Goal: Find contact information: Find contact information

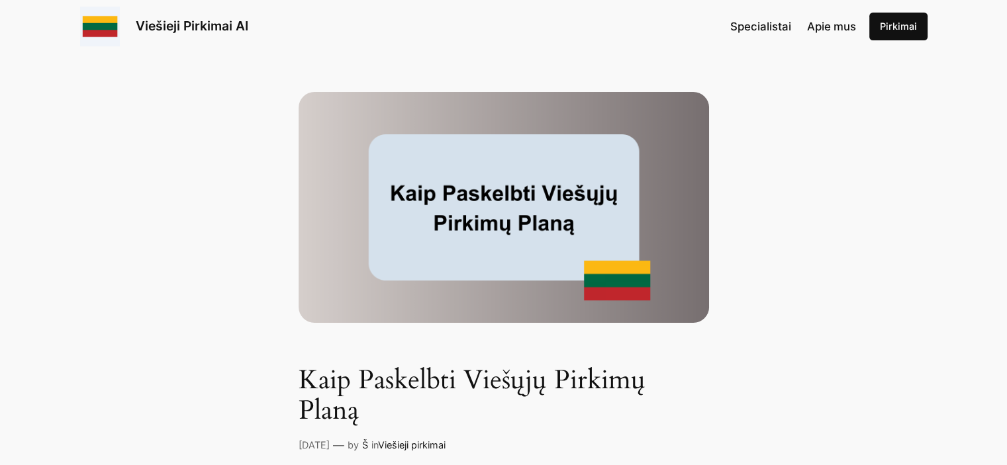
scroll to position [66, 0]
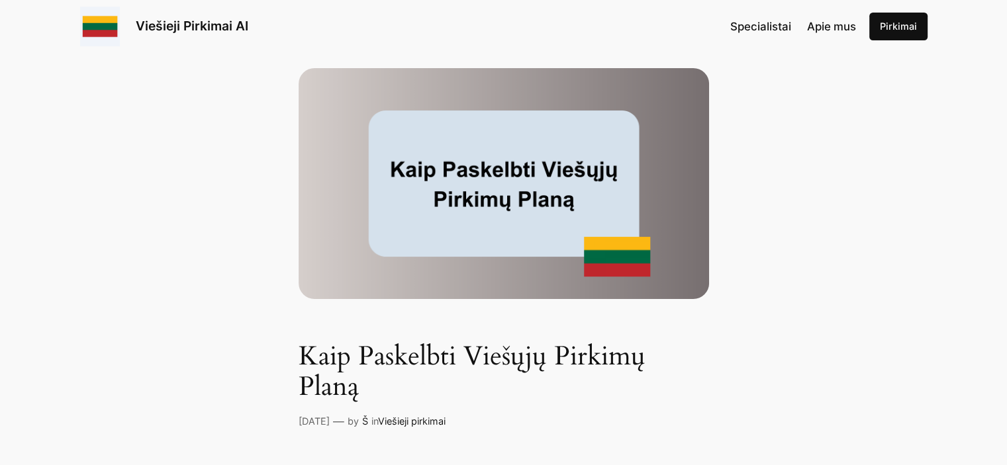
click at [479, 212] on img at bounding box center [503, 183] width 410 height 231
click at [476, 212] on img at bounding box center [503, 183] width 410 height 231
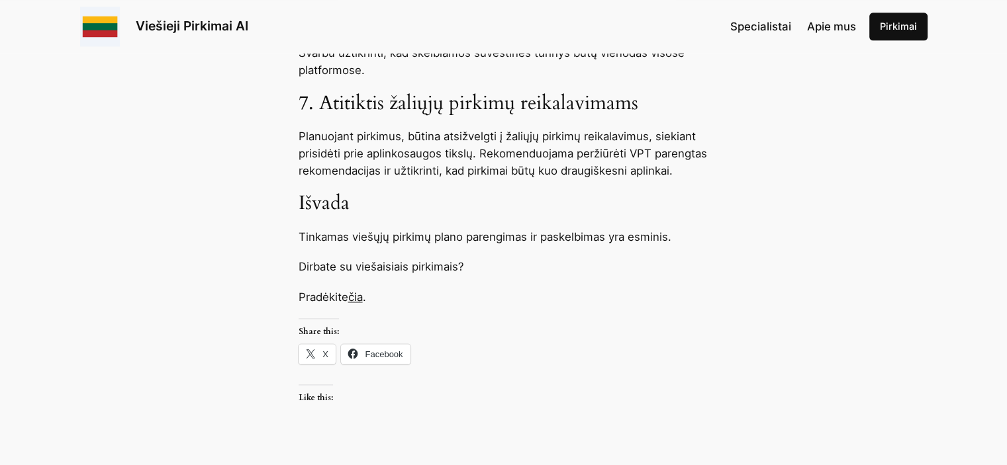
scroll to position [1853, 0]
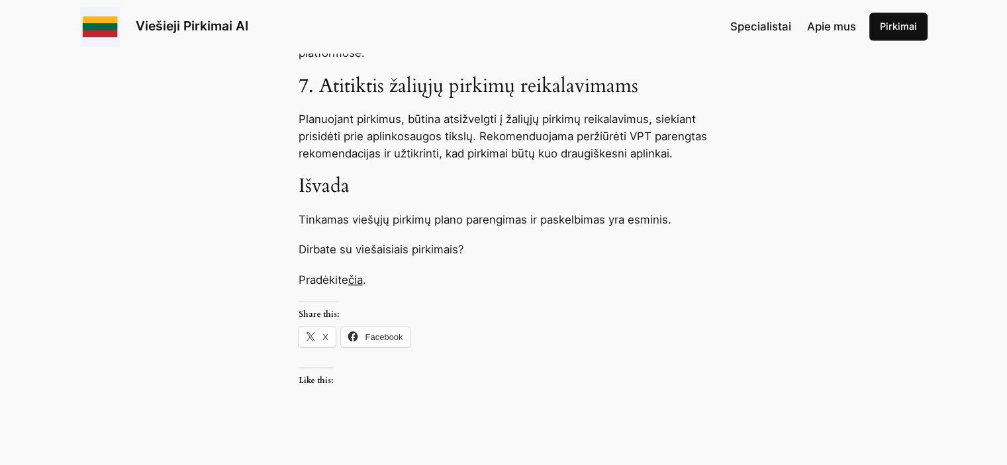
click at [357, 273] on link "čia" at bounding box center [355, 279] width 15 height 13
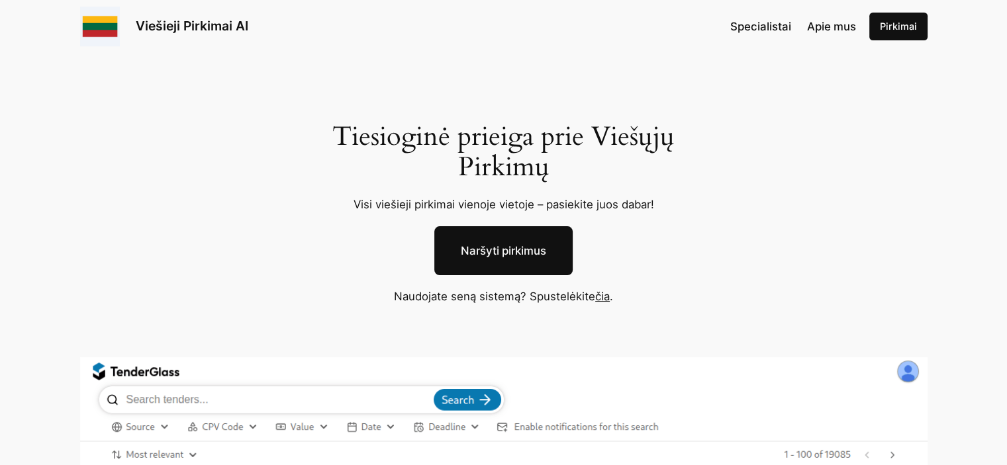
click at [606, 298] on link "čia" at bounding box center [602, 296] width 15 height 13
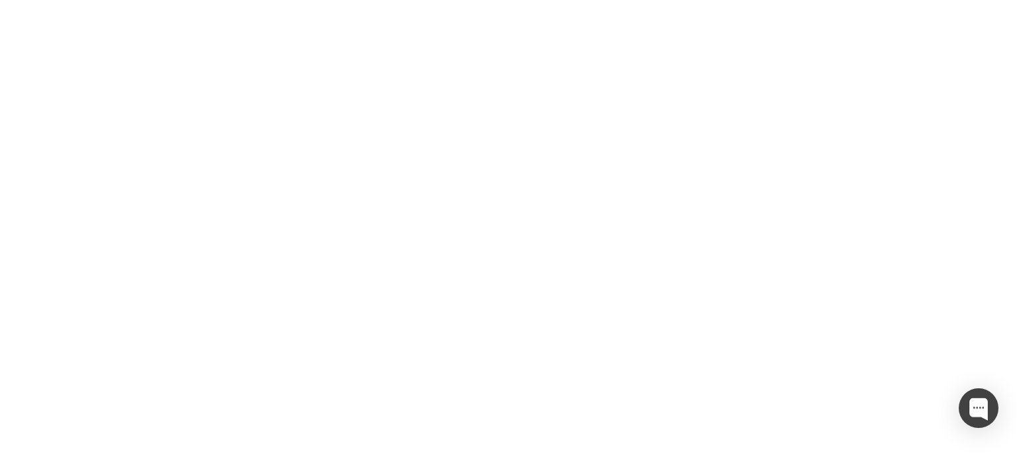
click at [502, 138] on div at bounding box center [508, 232] width 1017 height 465
